Goal: Task Accomplishment & Management: Manage account settings

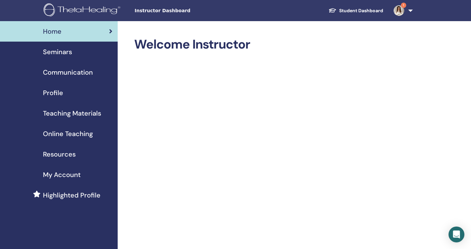
click at [75, 49] on div "Seminars" at bounding box center [58, 52] width 107 height 10
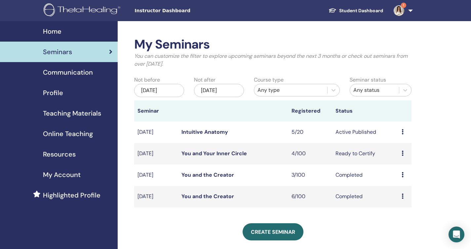
click at [396, 11] on img at bounding box center [399, 10] width 11 height 11
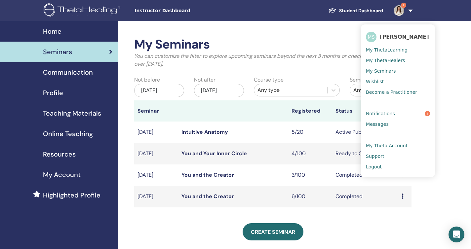
click at [385, 112] on span "Notifications" at bounding box center [380, 114] width 29 height 6
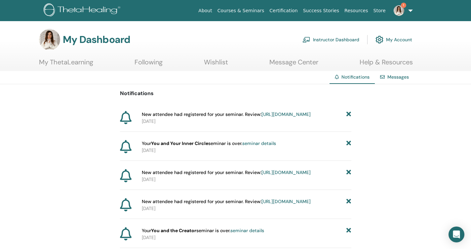
click at [317, 37] on link "Instructor Dashboard" at bounding box center [331, 39] width 57 height 15
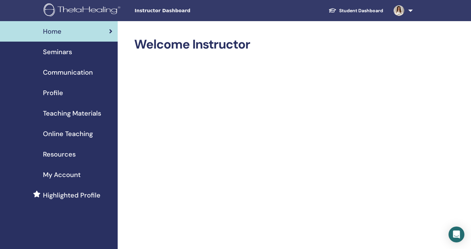
click at [67, 51] on span "Seminars" at bounding box center [57, 52] width 29 height 10
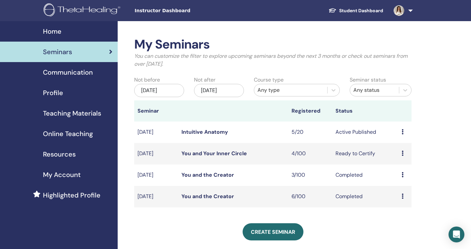
click at [225, 131] on link "Intuitive Anatomy" at bounding box center [205, 132] width 47 height 7
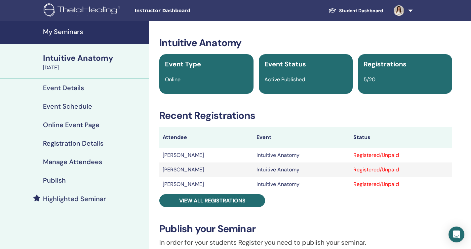
click at [80, 105] on h4 "Event Schedule" at bounding box center [67, 106] width 49 height 8
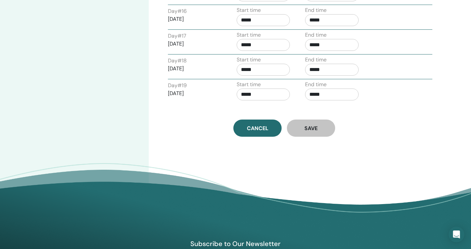
scroll to position [609, 0]
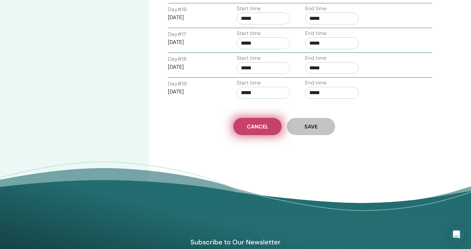
click at [262, 128] on span "Cancel" at bounding box center [257, 126] width 21 height 7
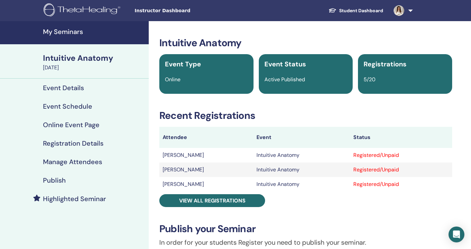
click at [78, 61] on div "Intuitive Anatomy" at bounding box center [94, 58] width 102 height 11
click at [67, 104] on h4 "Event Schedule" at bounding box center [67, 106] width 49 height 8
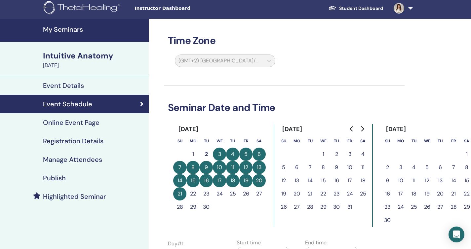
scroll to position [-1, 0]
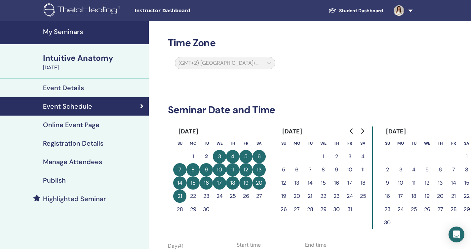
click at [261, 63] on div "(GMT+2) [GEOGRAPHIC_DATA]/[GEOGRAPHIC_DATA]" at bounding box center [225, 64] width 108 height 15
click at [84, 127] on h4 "Online Event Page" at bounding box center [71, 125] width 57 height 8
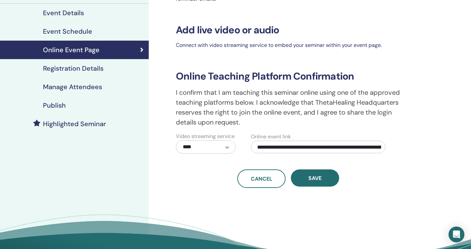
scroll to position [81, 0]
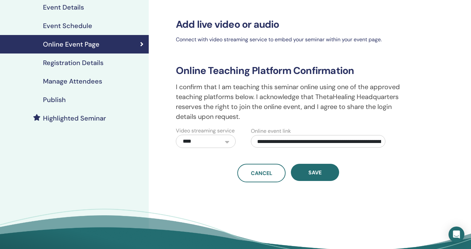
click at [73, 25] on h4 "Event Schedule" at bounding box center [67, 26] width 49 height 8
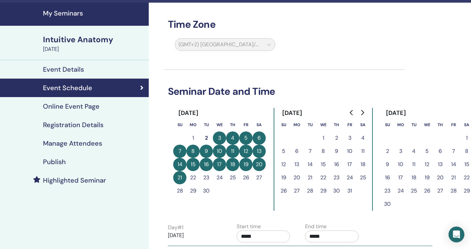
scroll to position [-3, 0]
